Goal: Task Accomplishment & Management: Manage account settings

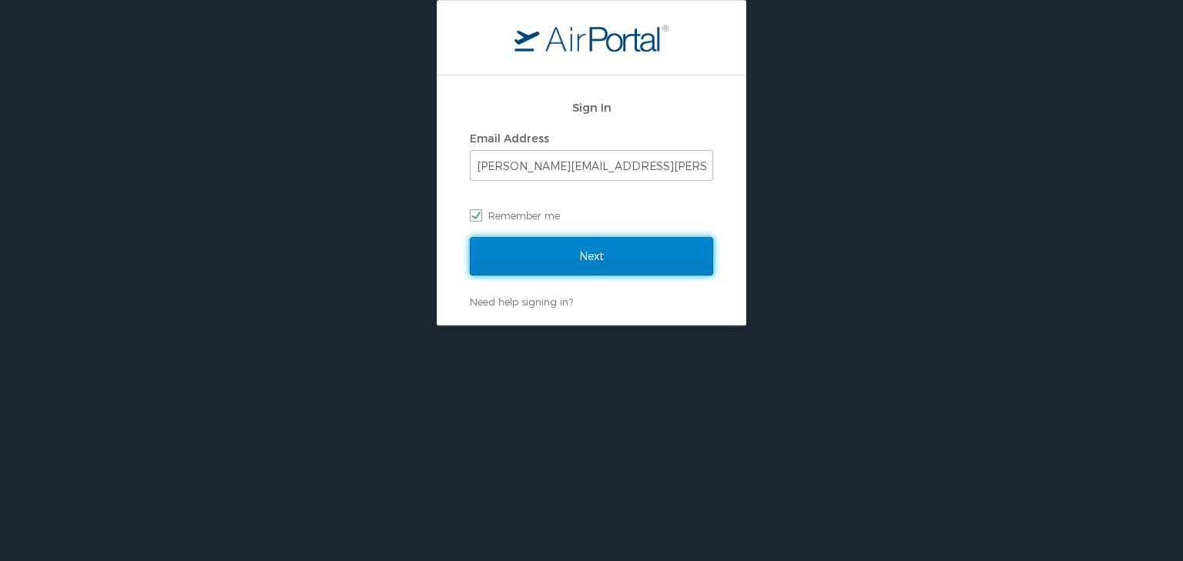
click at [611, 247] on input "Next" at bounding box center [591, 256] width 243 height 38
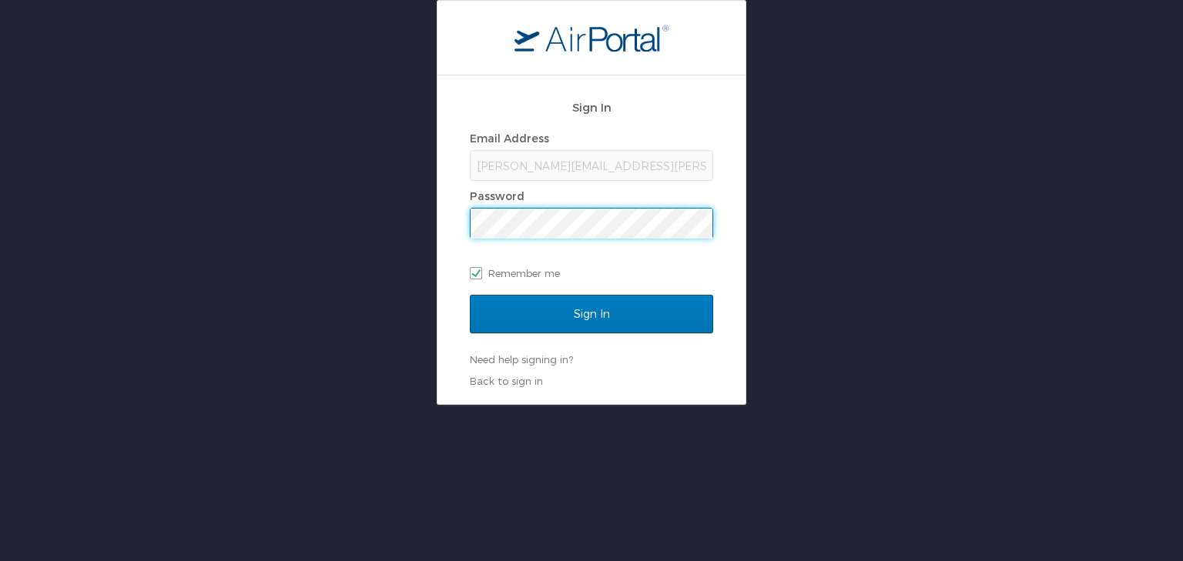
click at [470, 295] on input "Sign In" at bounding box center [591, 314] width 243 height 38
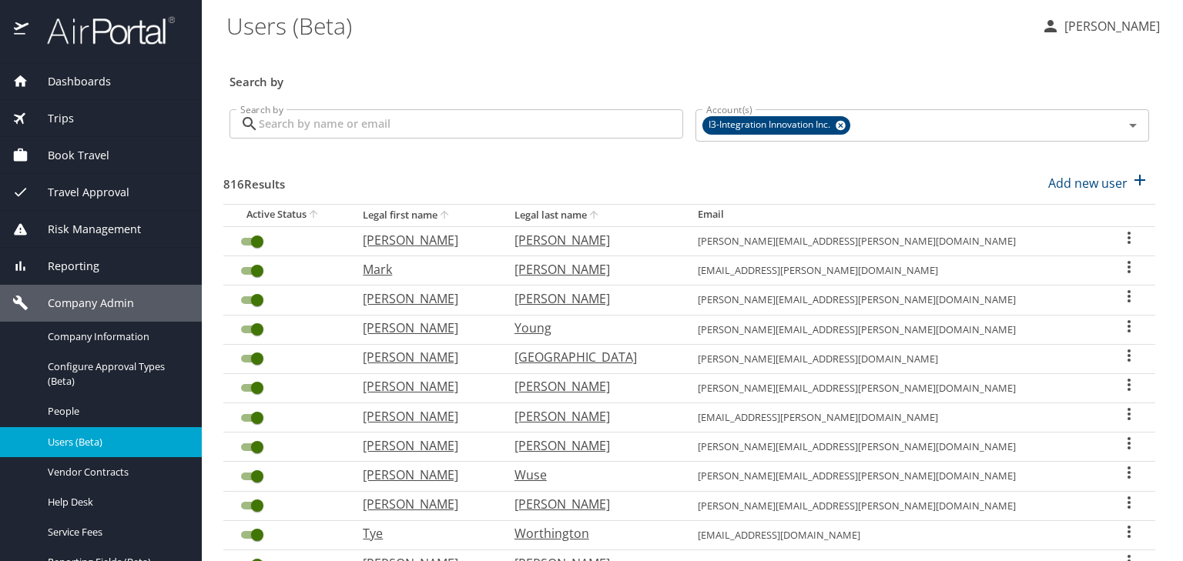
click at [375, 125] on input "Search by" at bounding box center [471, 123] width 424 height 29
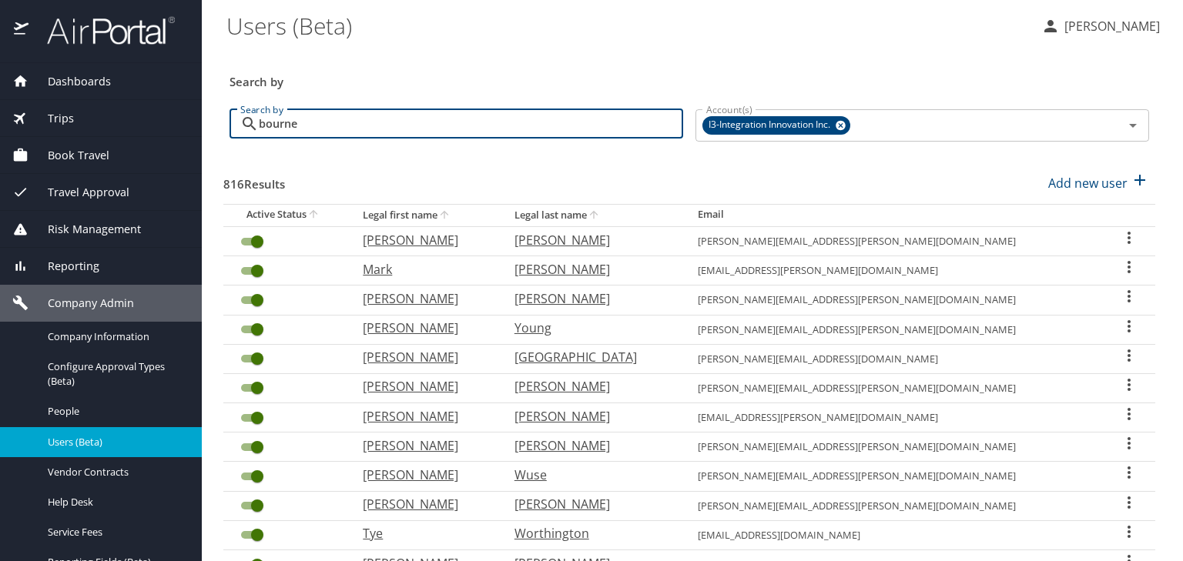
type input "bourne"
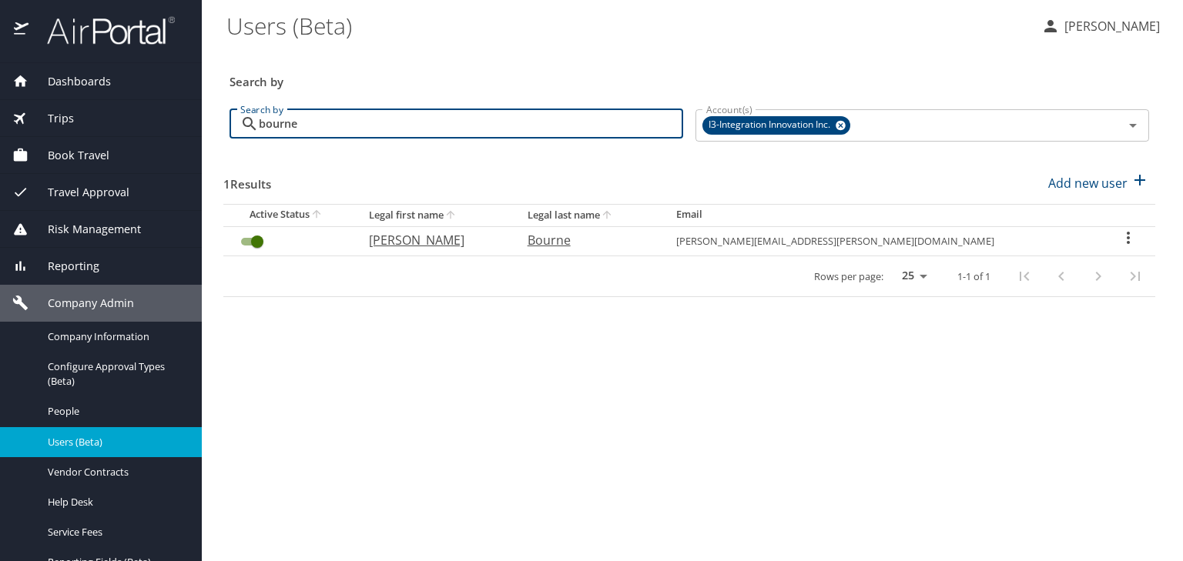
click at [1120, 240] on icon "User Search Table" at bounding box center [1128, 238] width 18 height 18
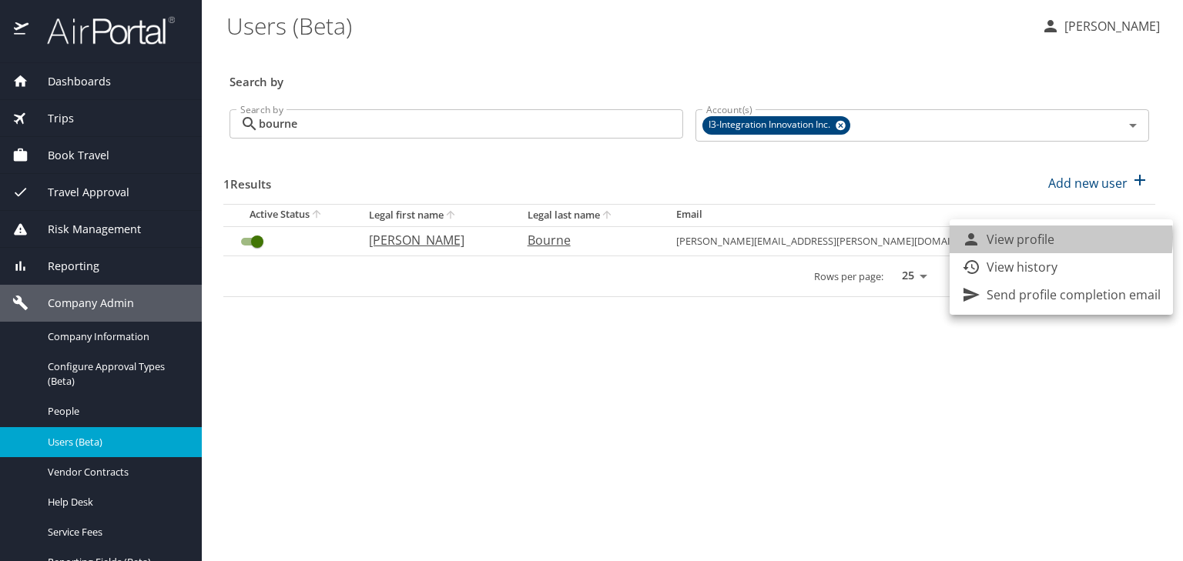
click at [1050, 237] on p "View profile" at bounding box center [1020, 239] width 68 height 18
select select "US"
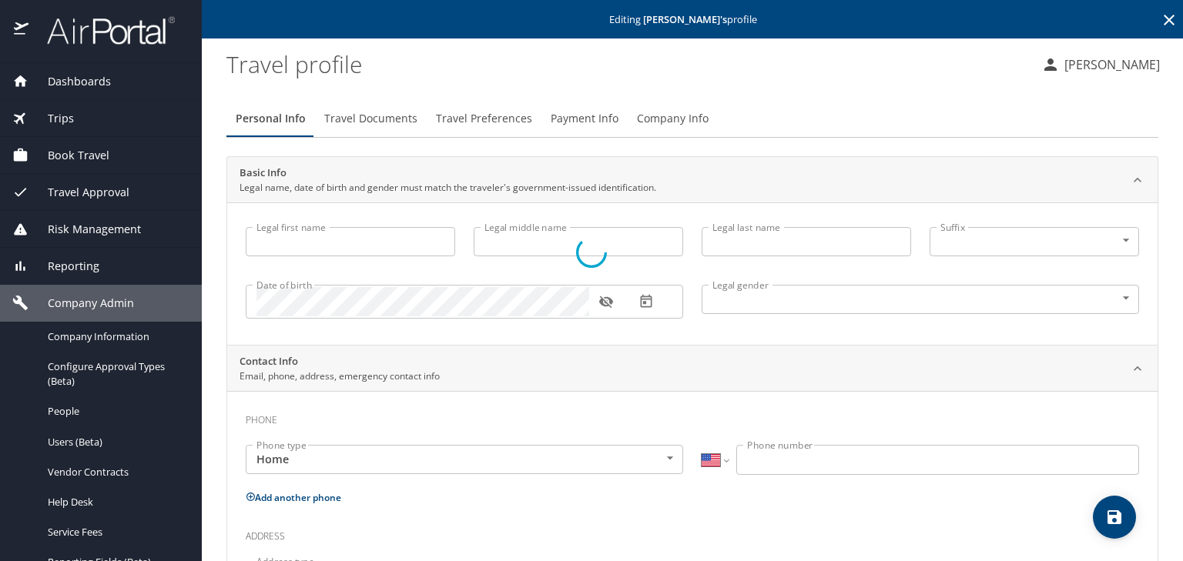
type input "[PERSON_NAME]"
type input "Malvern"
type input "Bourne"
type input "[DEMOGRAPHIC_DATA]"
type input "Gillian"
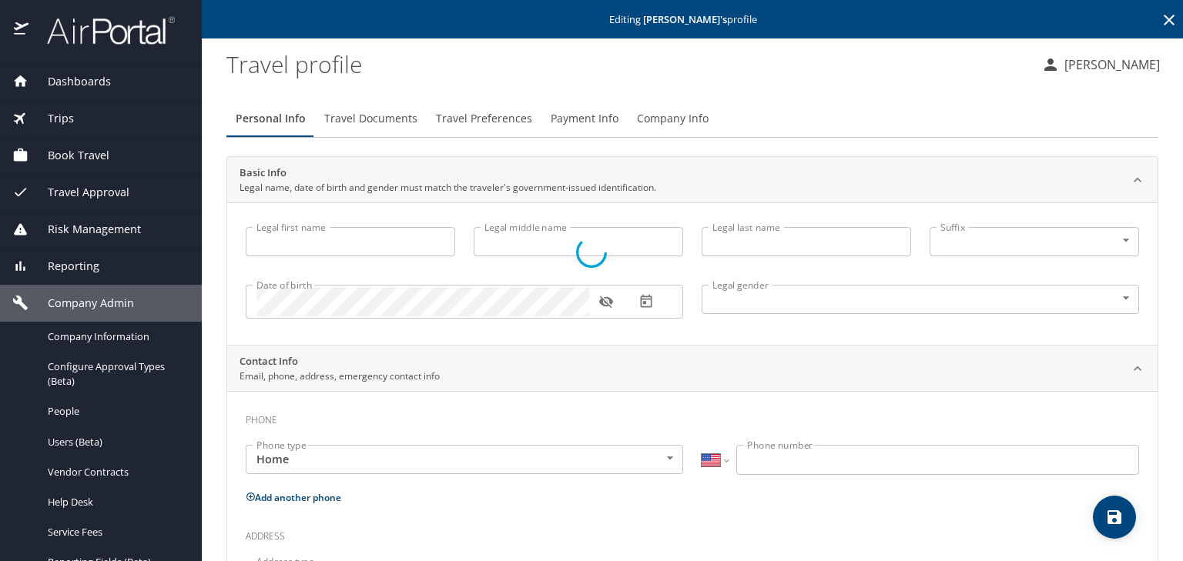
type input "[PERSON_NAME][GEOGRAPHIC_DATA]"
select select "CN"
type input "306 8047"
type input "[GEOGRAPHIC_DATA]"
type input "[US_STATE]"
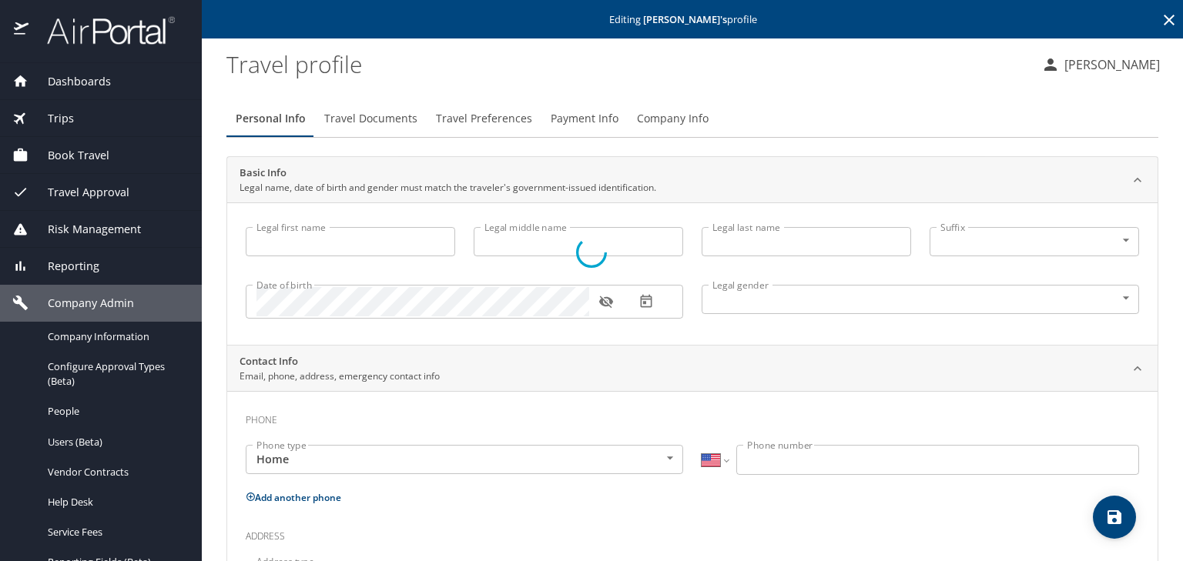
type input "[GEOGRAPHIC_DATA]"
type input "[US_STATE]"
type input "[GEOGRAPHIC_DATA]"
select select "US"
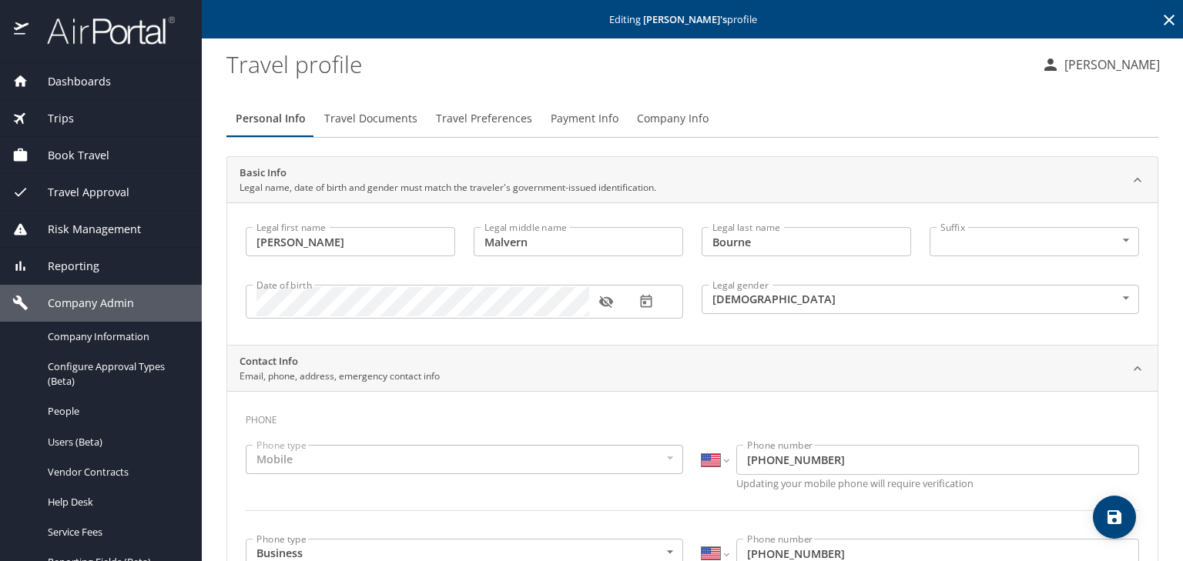
click at [607, 300] on icon "button" at bounding box center [606, 302] width 14 height 12
